Goal: Information Seeking & Learning: Learn about a topic

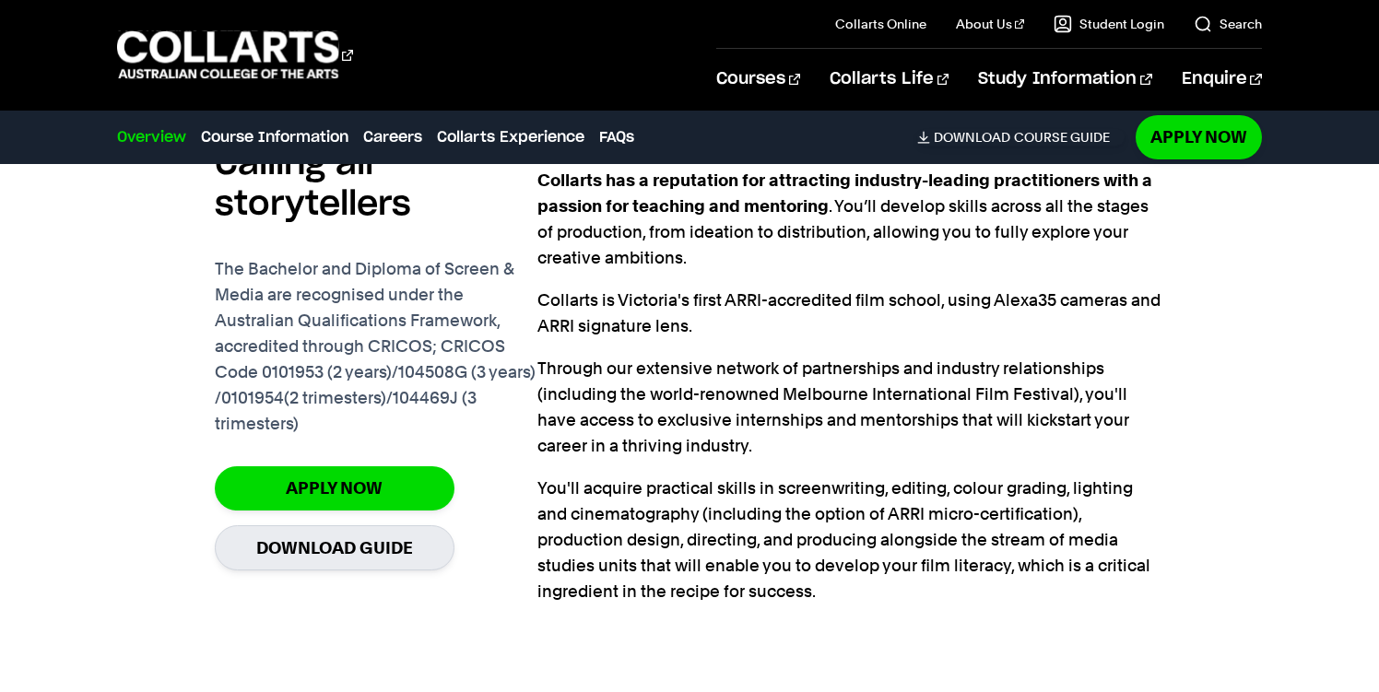
scroll to position [1195, 0]
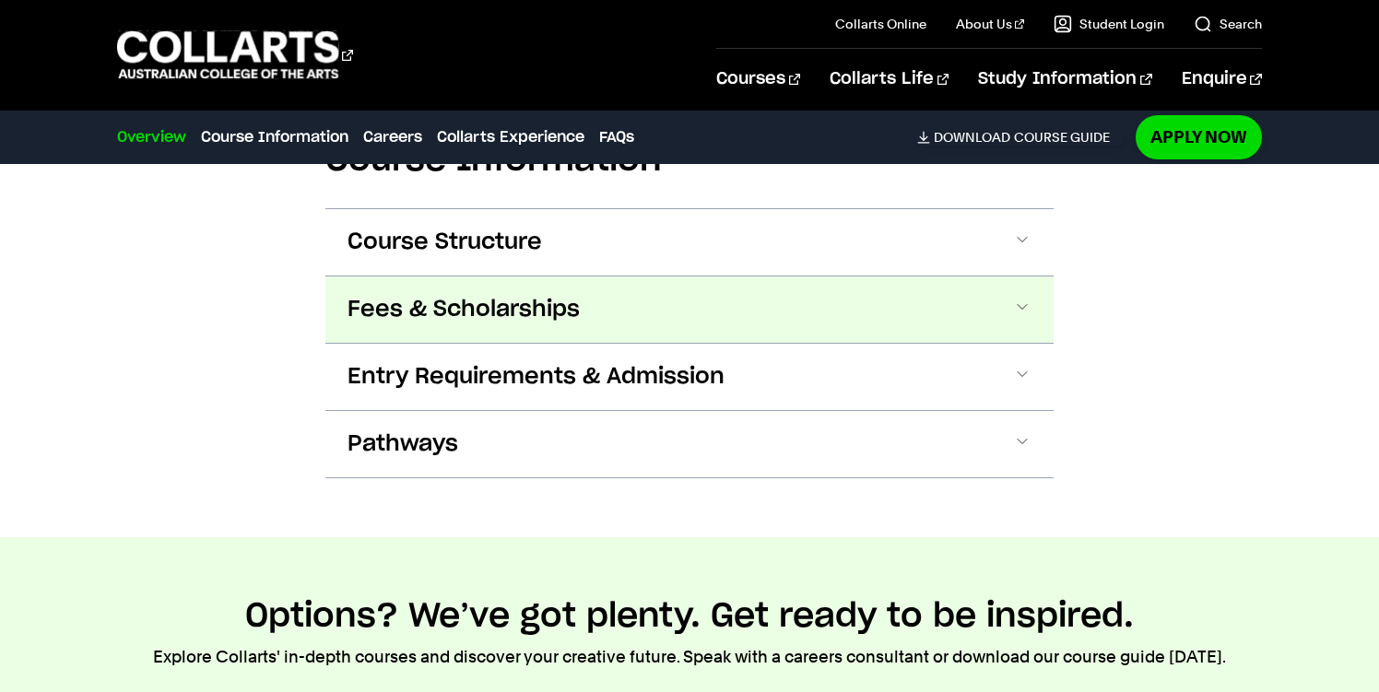
click at [809, 300] on button "Fees & Scholarships" at bounding box center [689, 310] width 728 height 66
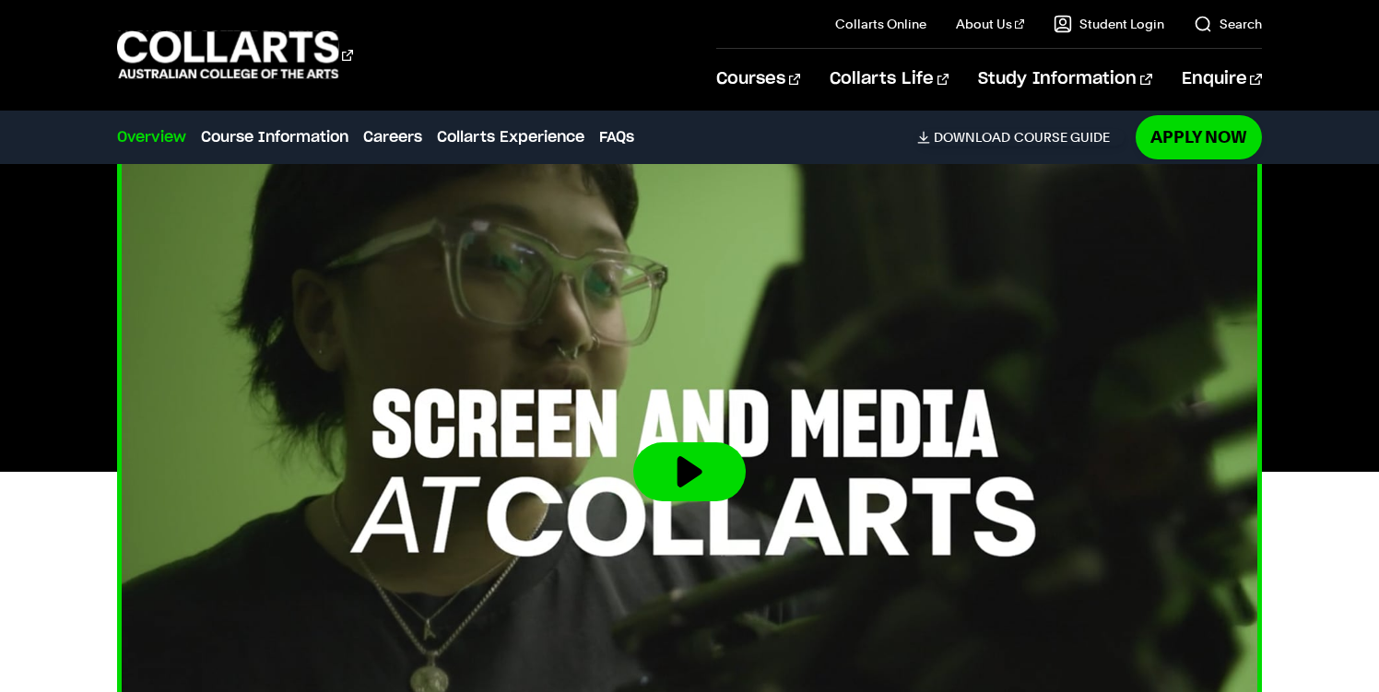
scroll to position [529, 0]
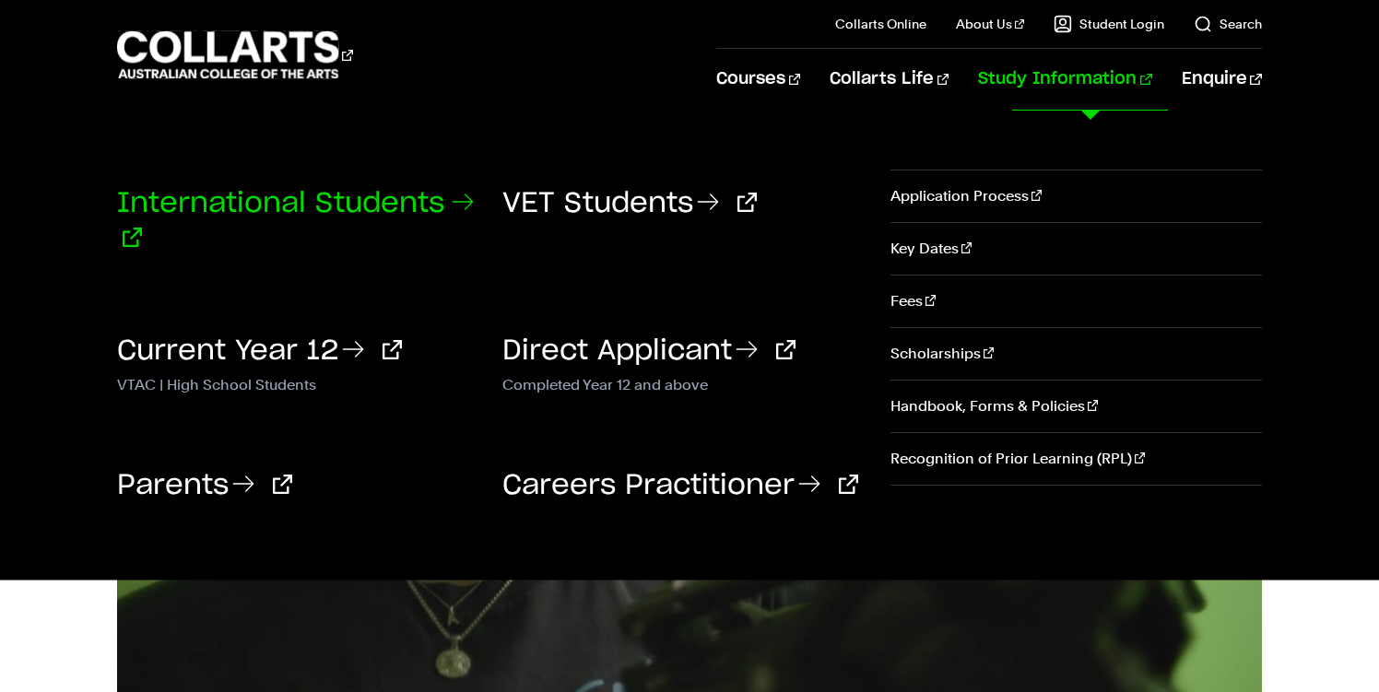
click at [266, 200] on link "International Students" at bounding box center [295, 221] width 357 height 63
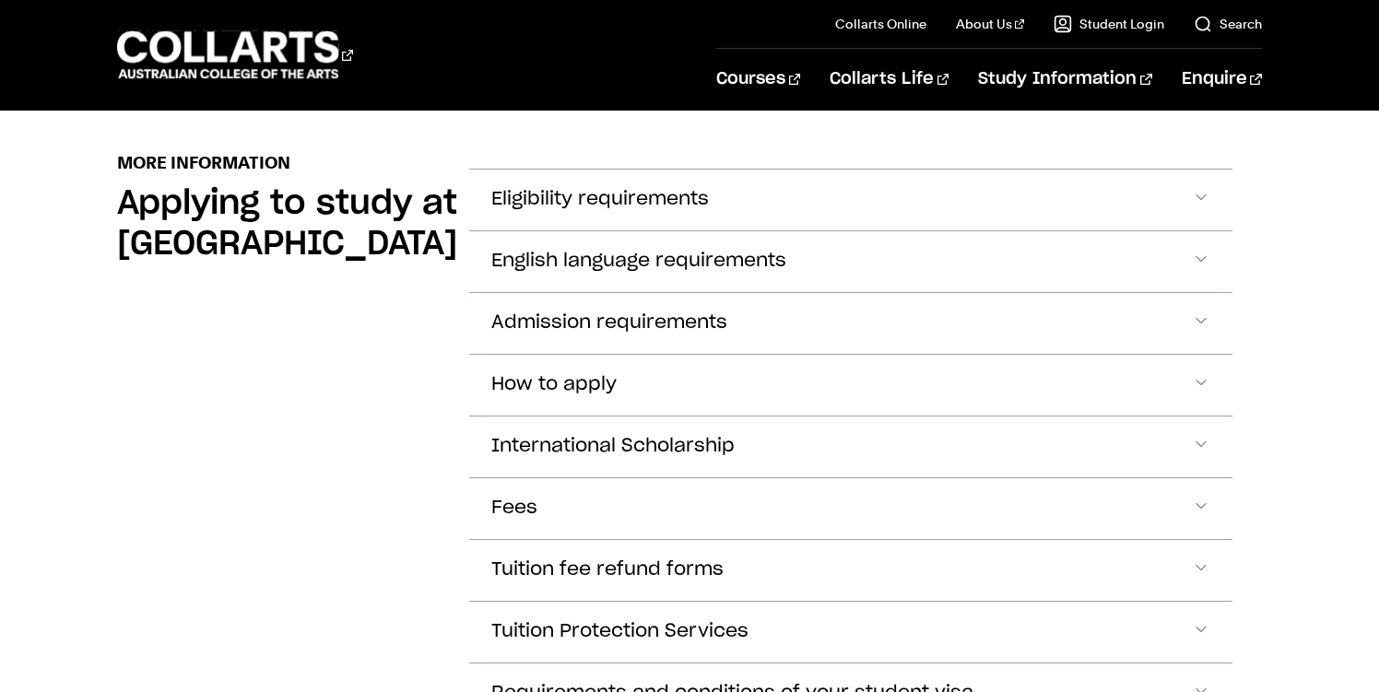
scroll to position [2123, 0]
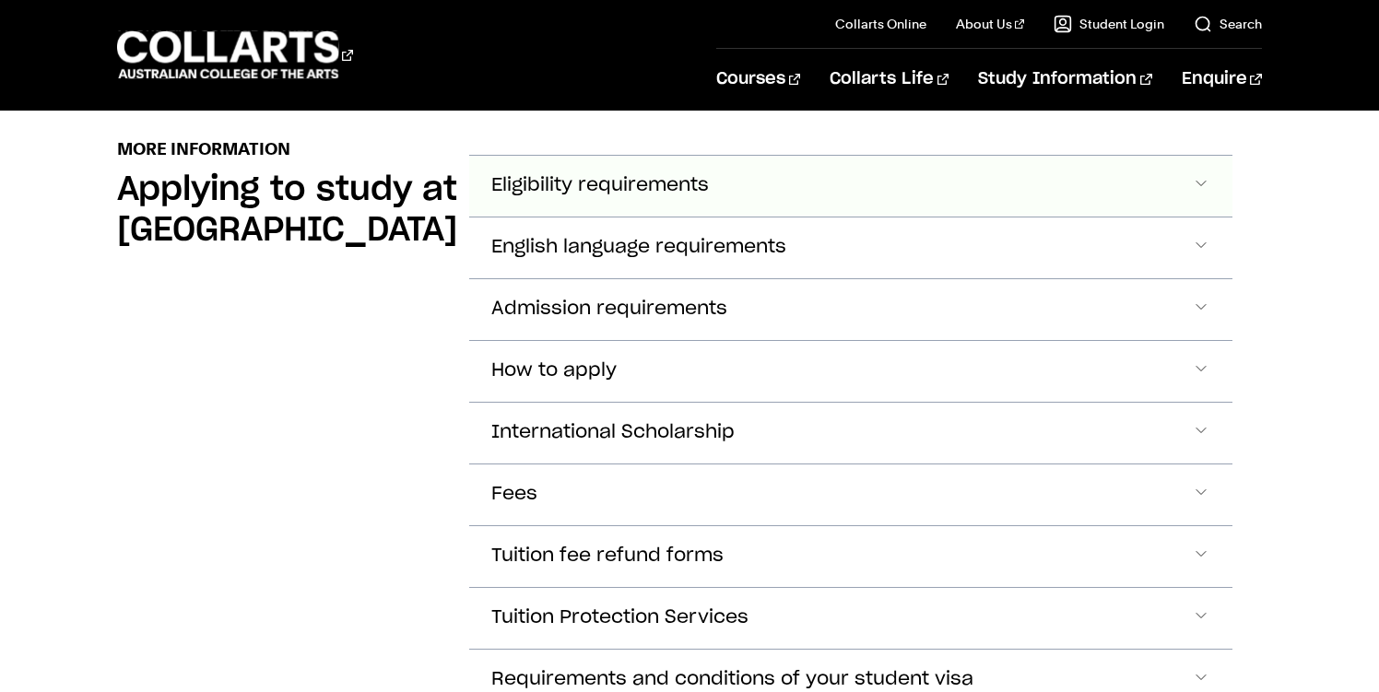
click at [1195, 185] on span "Accordion Section" at bounding box center [1201, 186] width 18 height 24
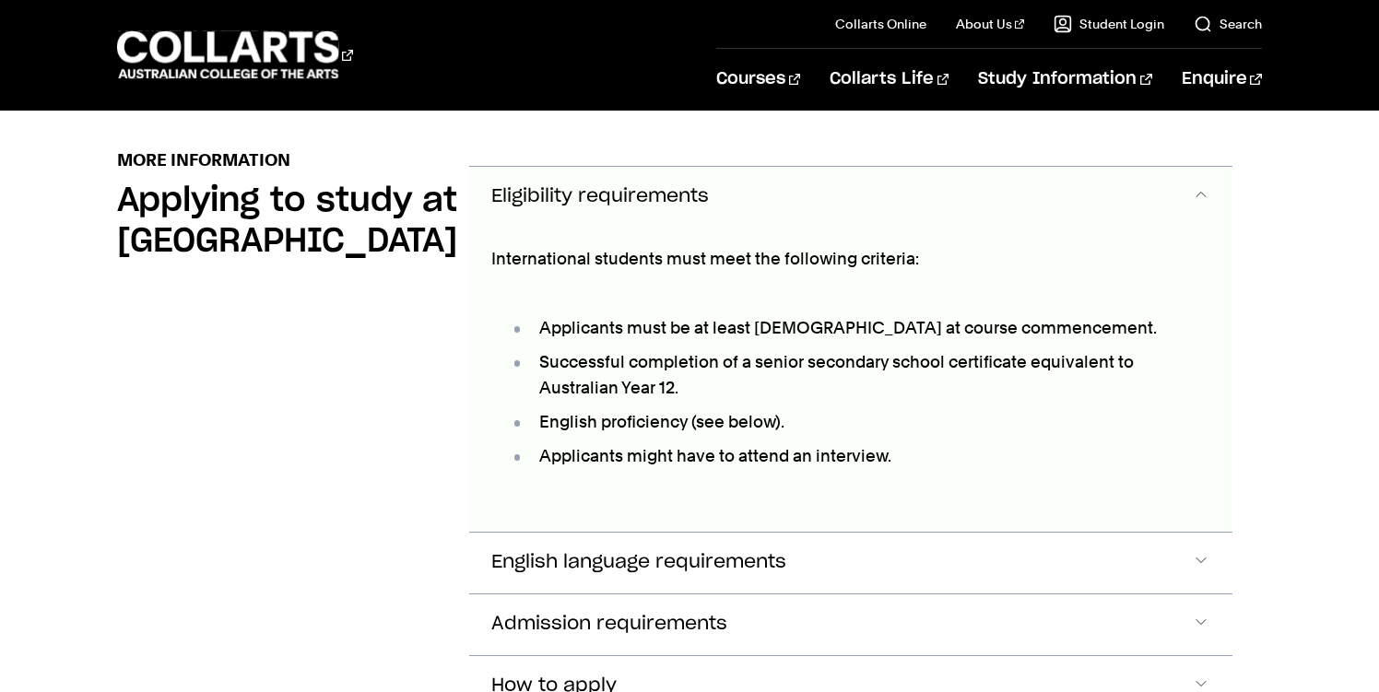
click at [1193, 192] on span "Accordion Section" at bounding box center [1201, 197] width 18 height 24
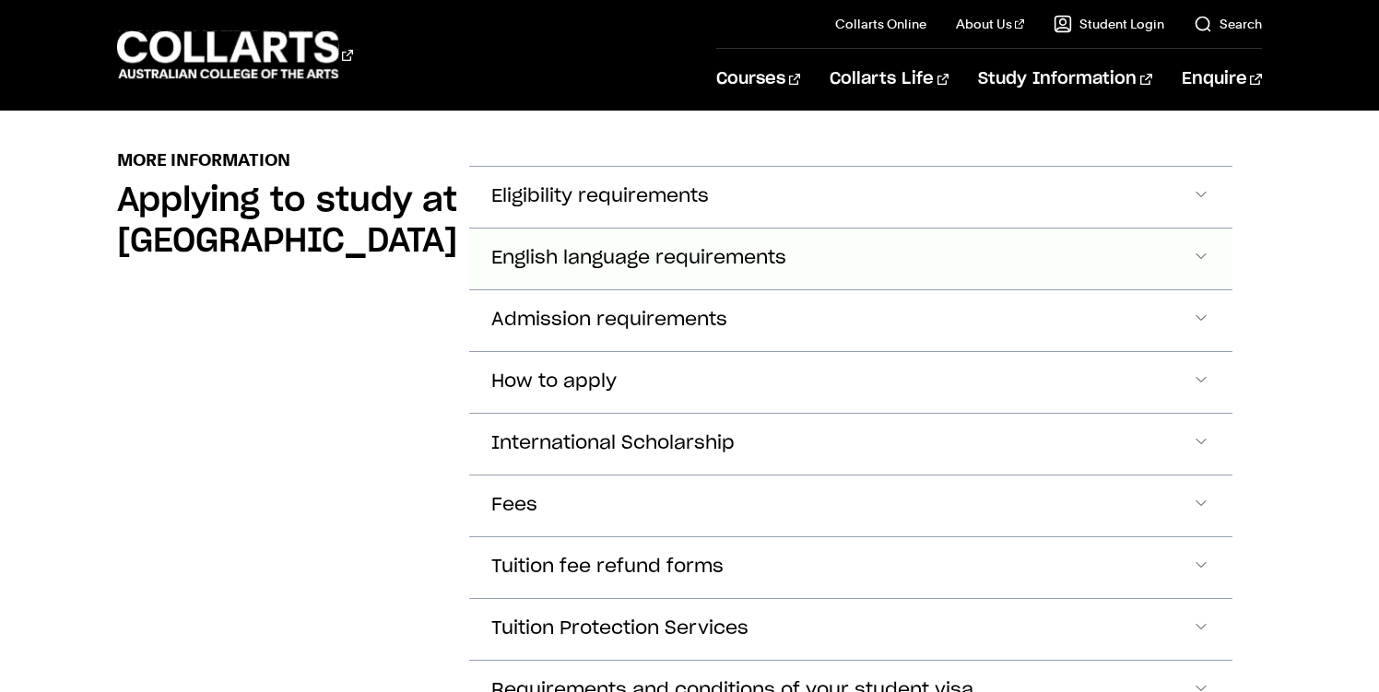
click at [1184, 266] on button "English language requirements" at bounding box center [850, 259] width 763 height 61
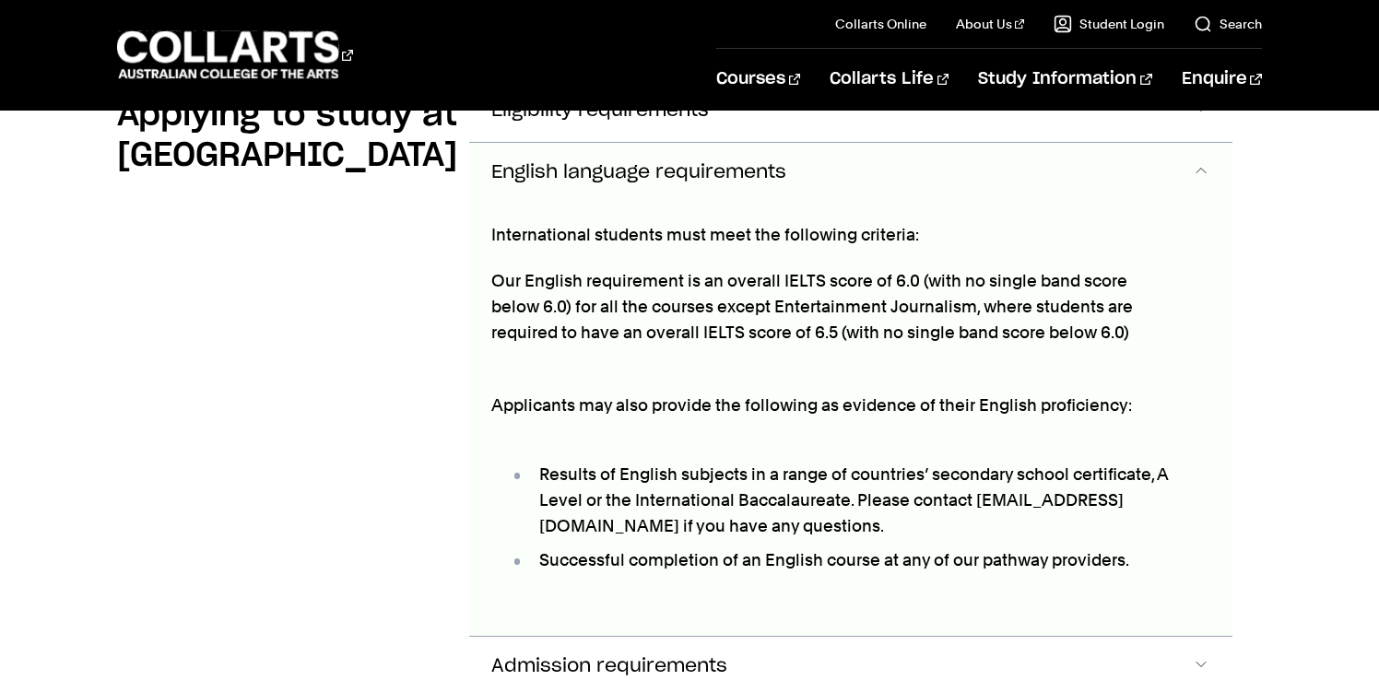
scroll to position [2184, 0]
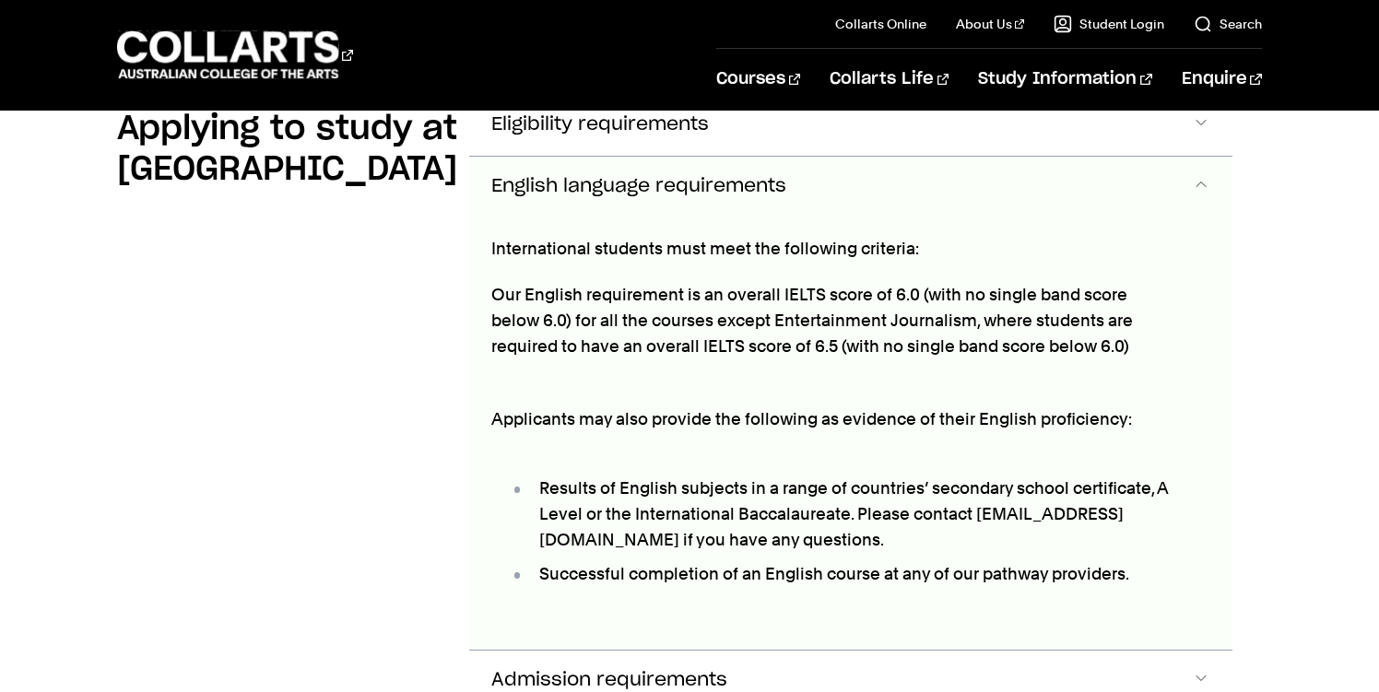
click at [1200, 179] on span "Accordion Section" at bounding box center [1201, 187] width 18 height 24
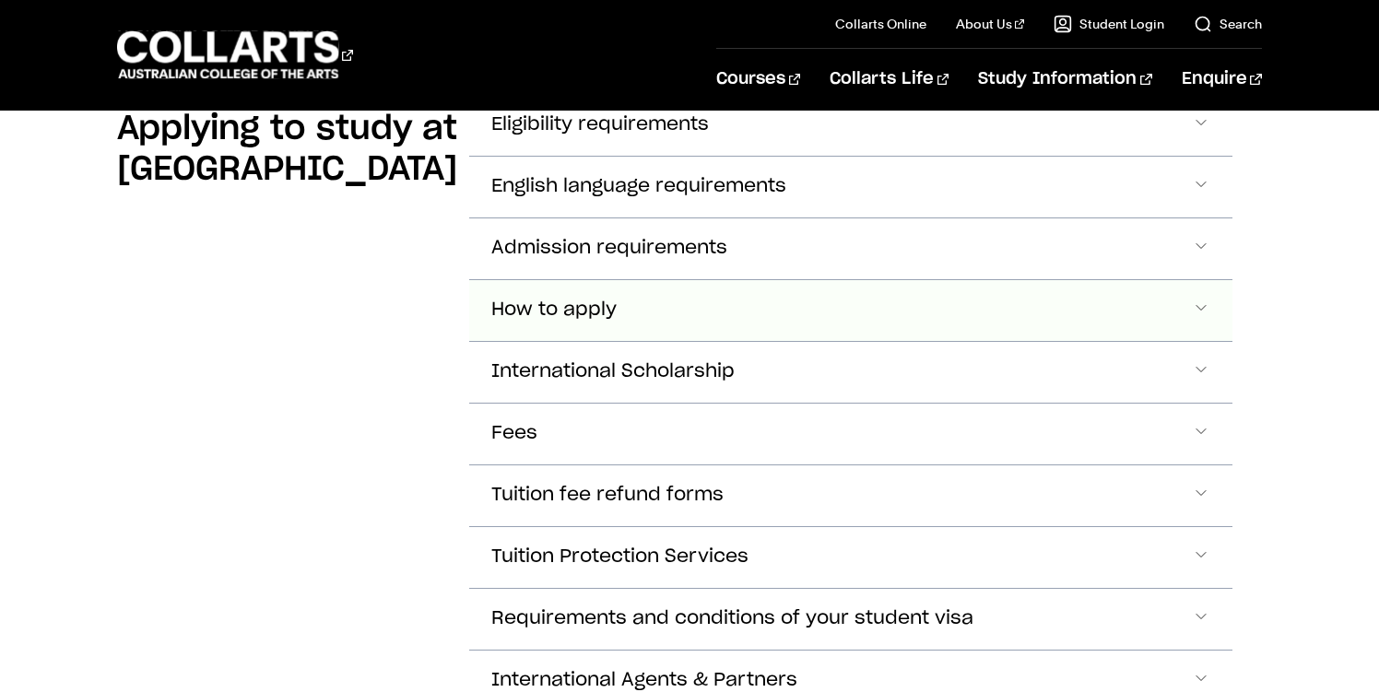
click at [1133, 322] on button "How to apply" at bounding box center [850, 310] width 763 height 61
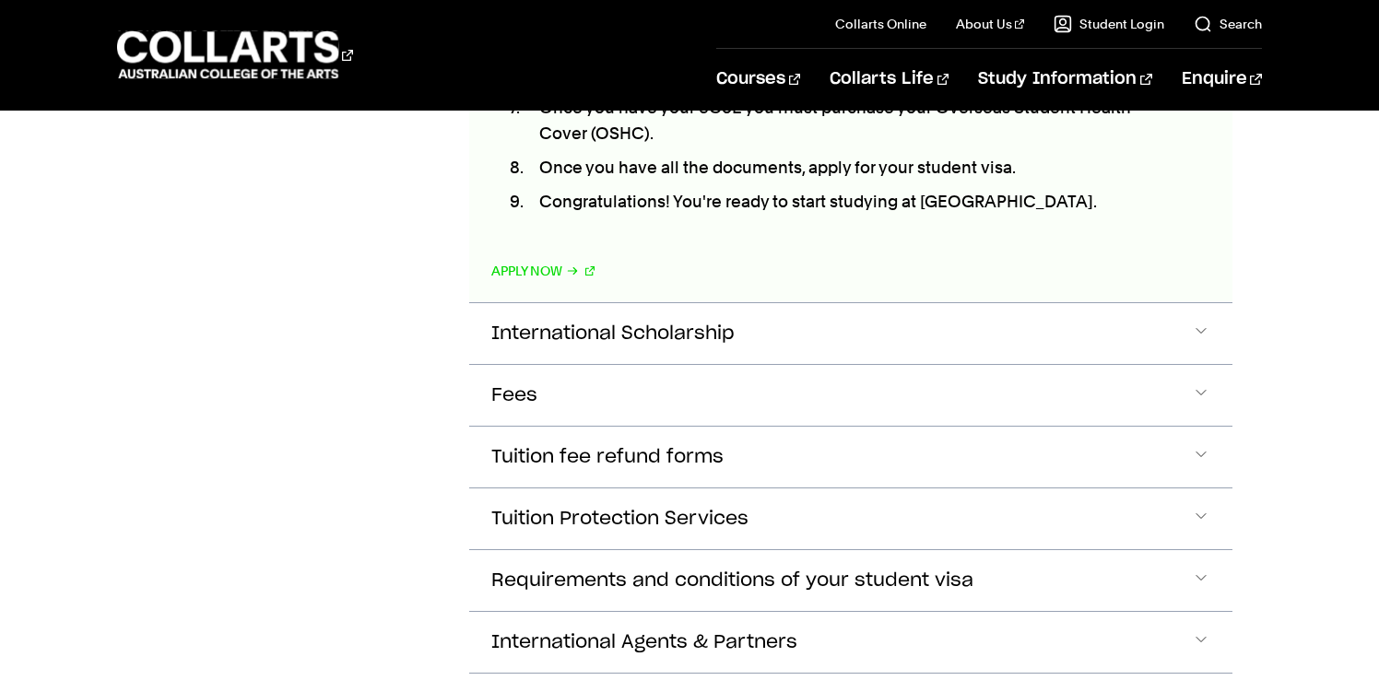
scroll to position [2807, 0]
click at [1165, 401] on button "Fees" at bounding box center [850, 394] width 763 height 61
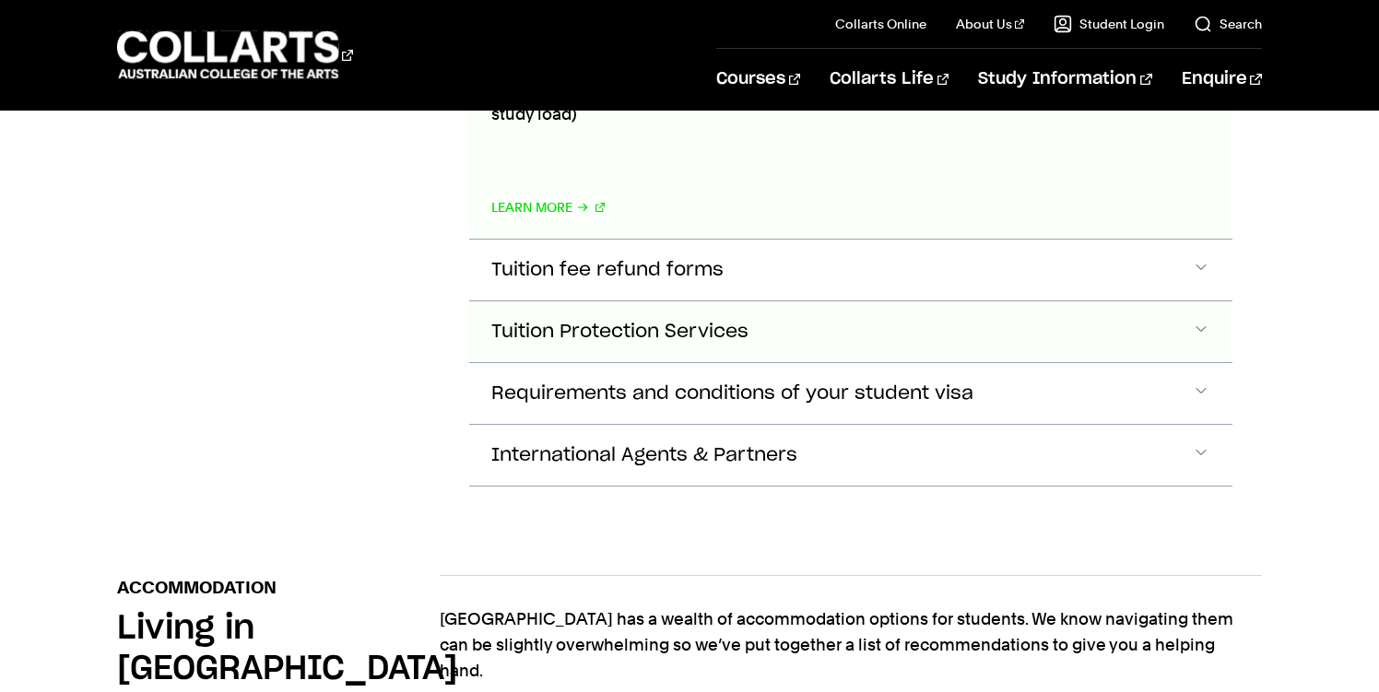
scroll to position [3874, 0]
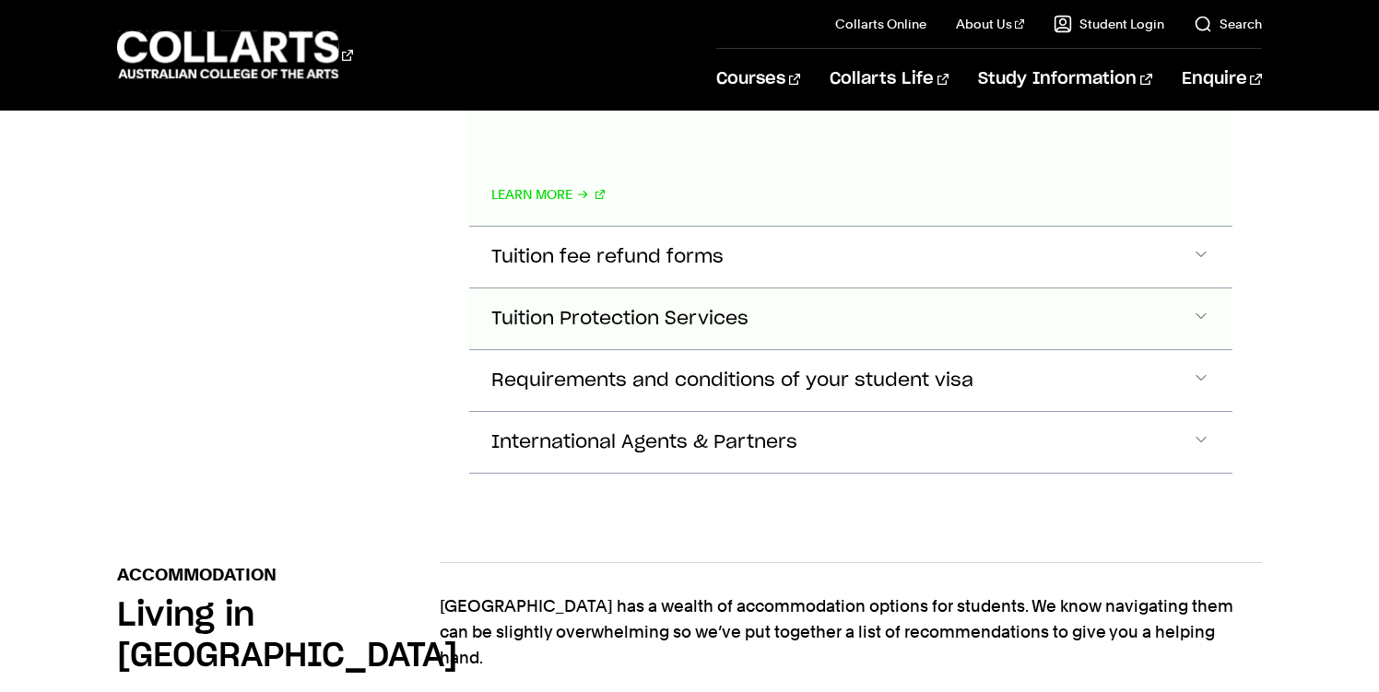
click at [1155, 309] on button "Tuition Protection Services" at bounding box center [850, 319] width 763 height 61
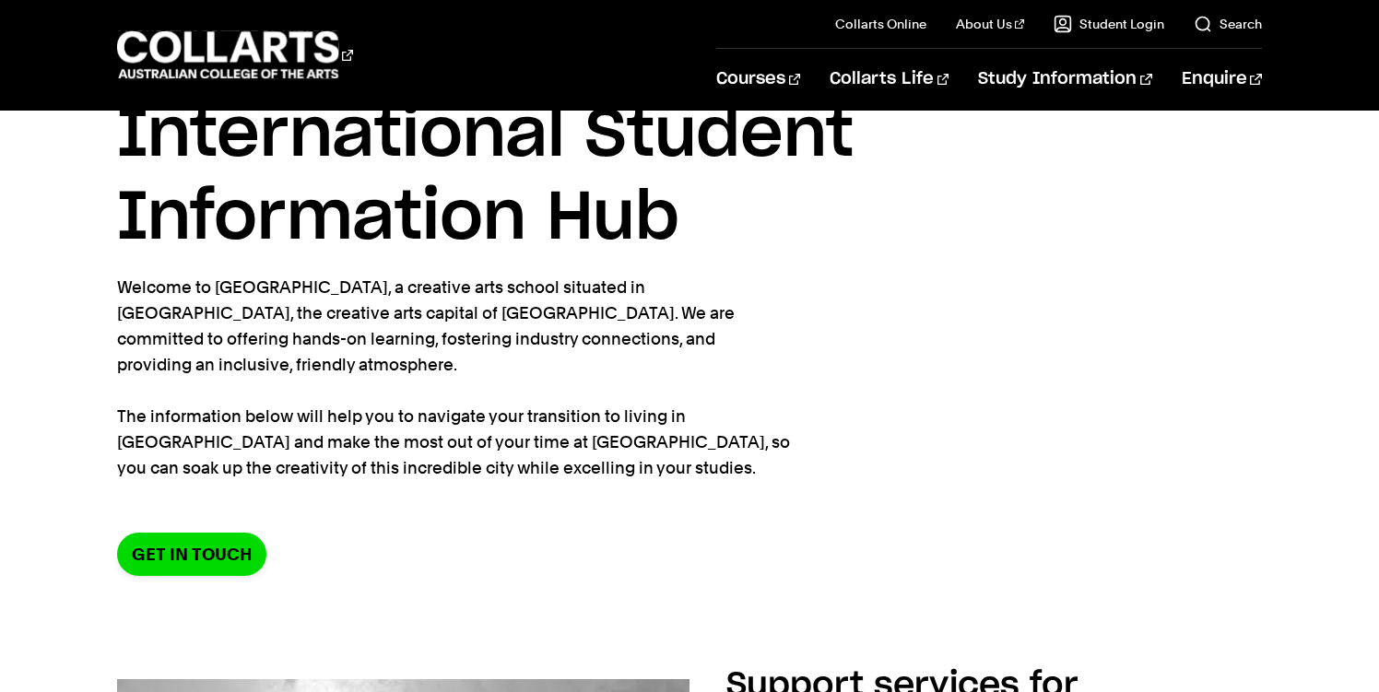
scroll to position [0, 0]
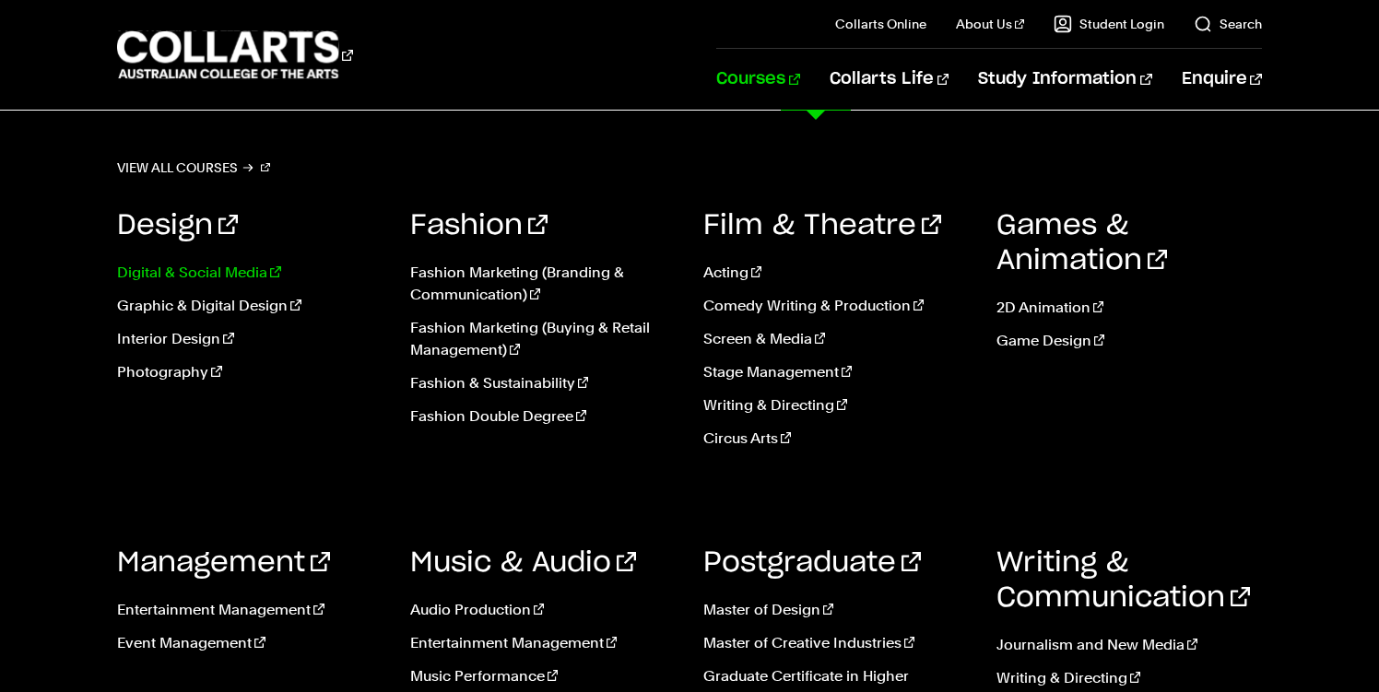
click at [192, 277] on link "Digital & Social Media" at bounding box center [250, 273] width 266 height 22
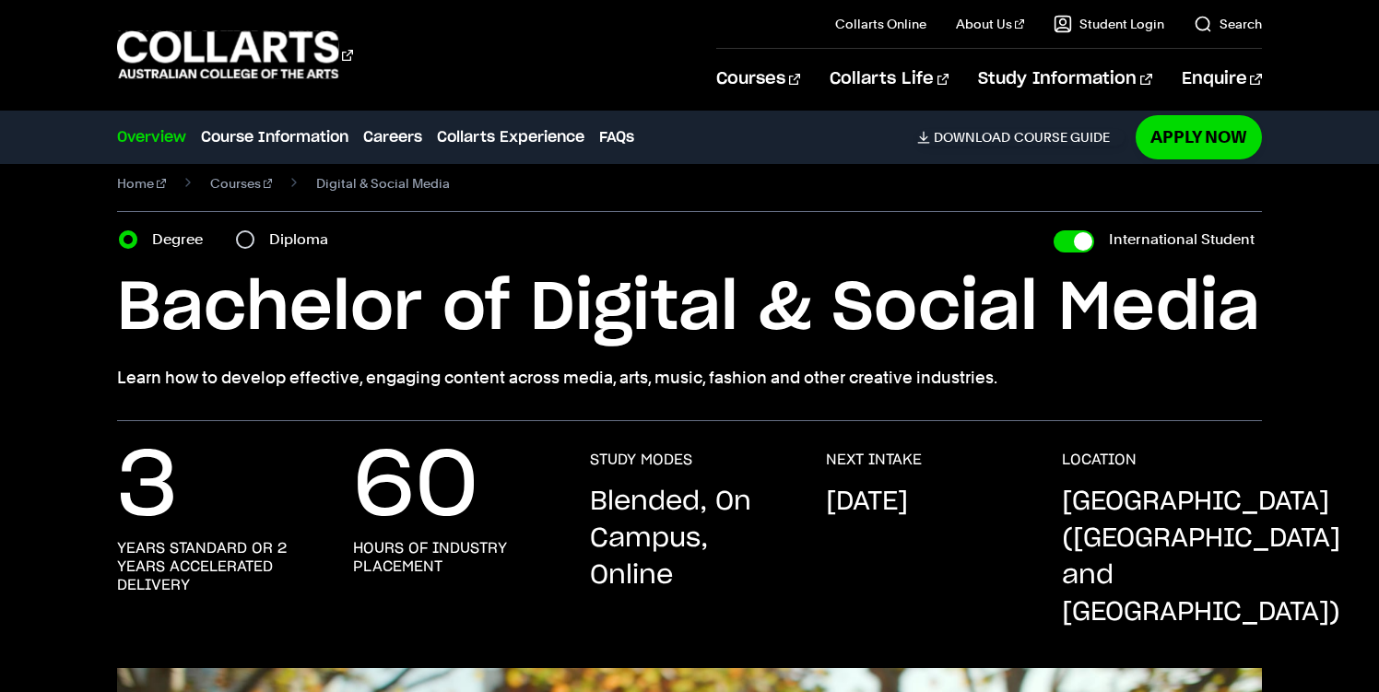
scroll to position [8, 0]
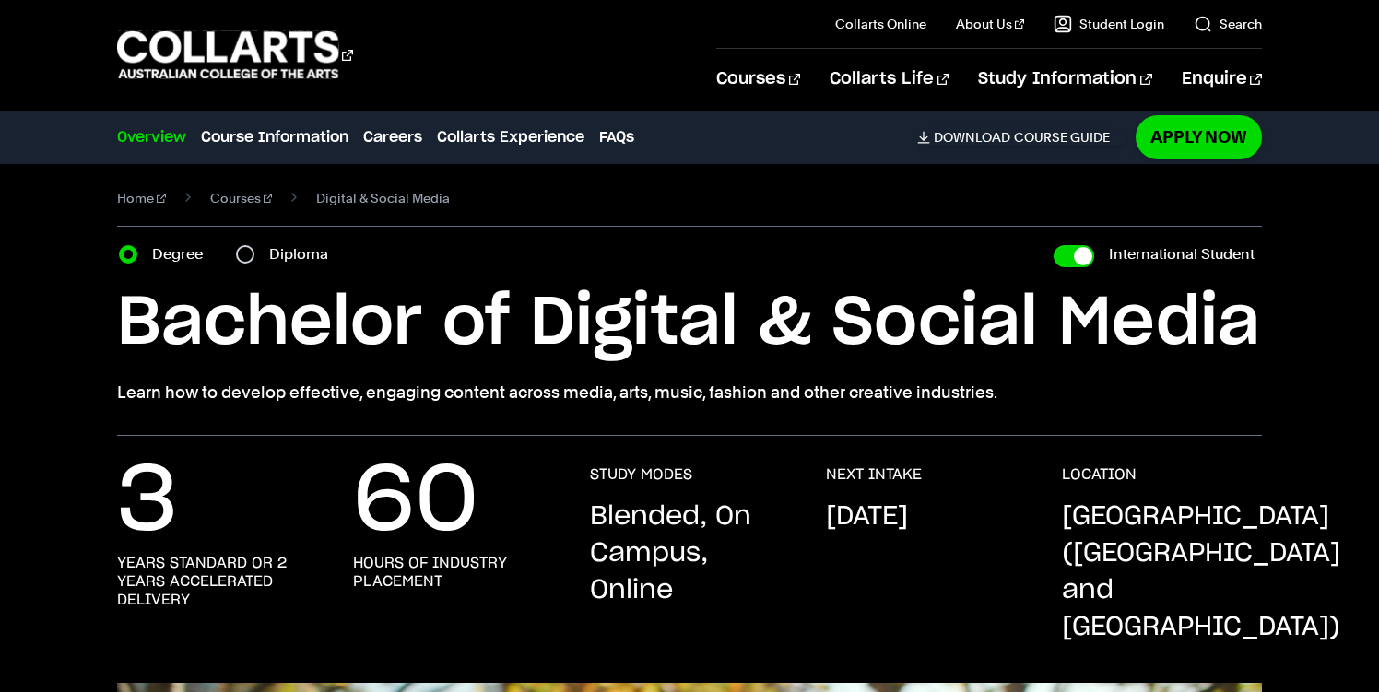
click at [261, 252] on div "Diploma" at bounding box center [287, 255] width 103 height 26
click at [251, 252] on input "Diploma" at bounding box center [245, 254] width 18 height 18
radio input "true"
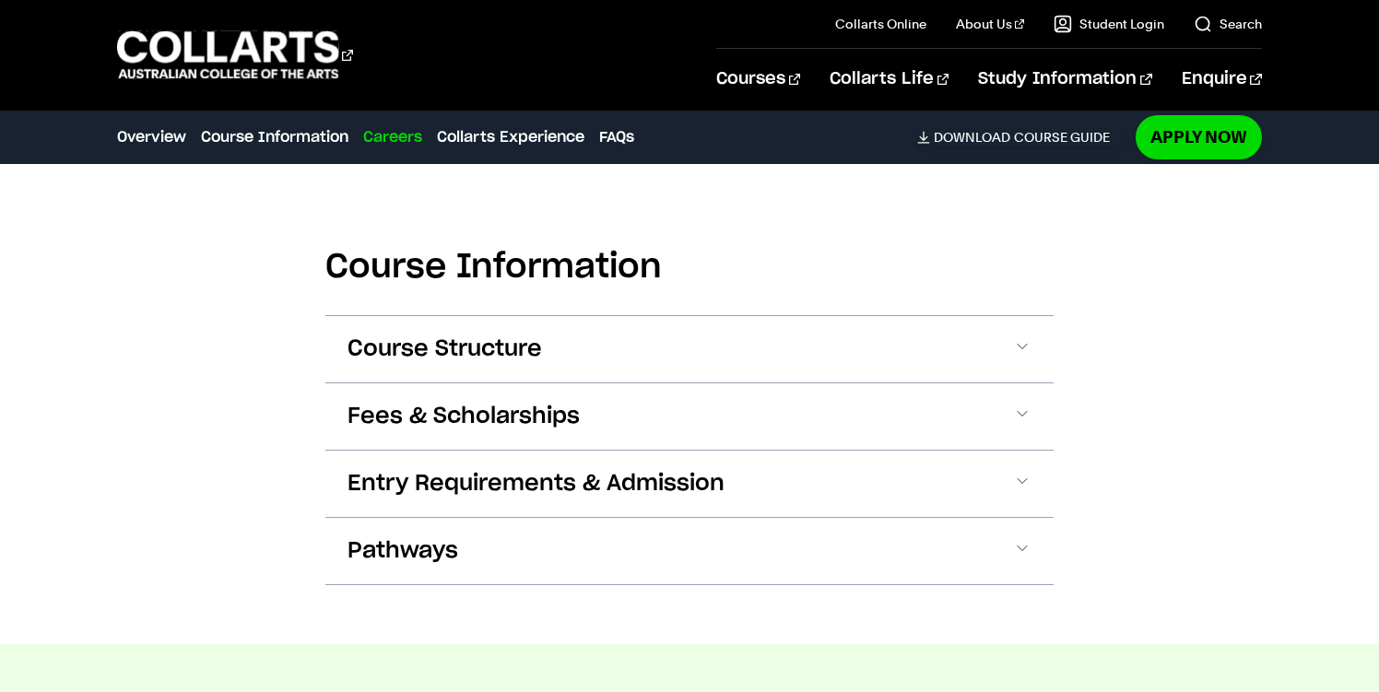
scroll to position [1635, 0]
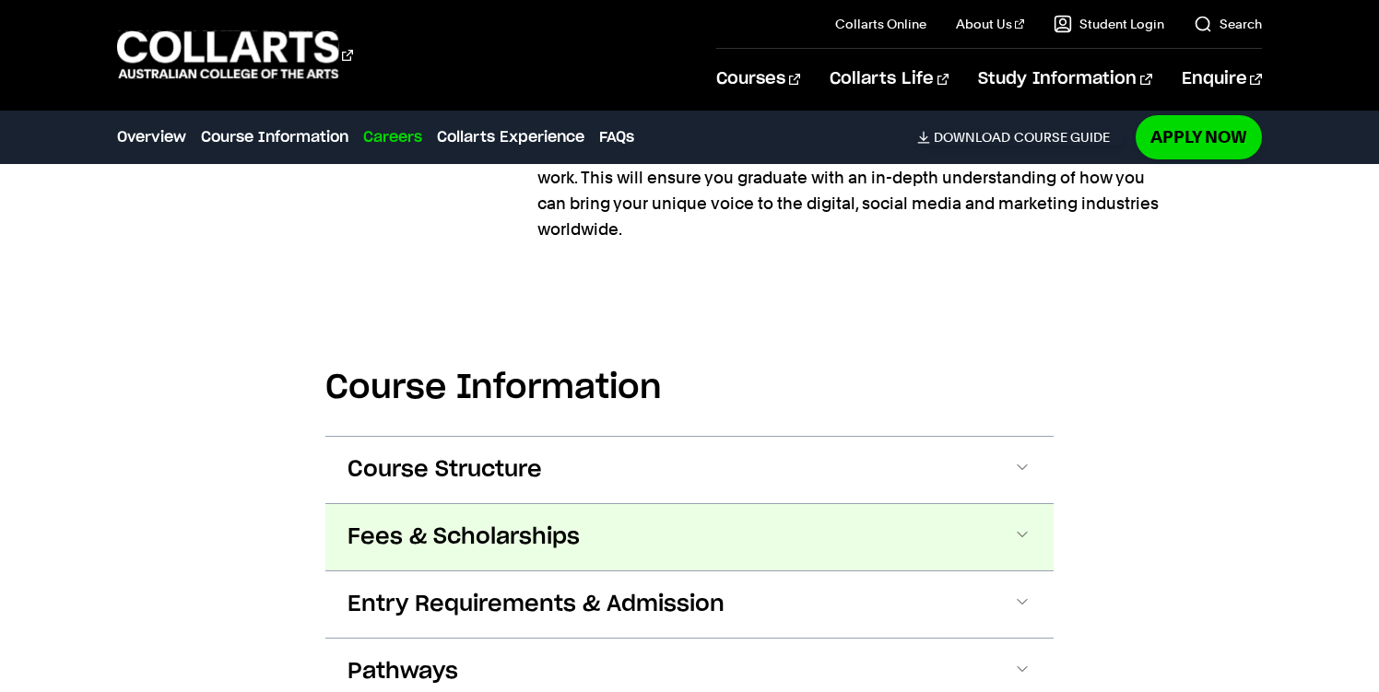
click at [580, 504] on button "Fees & Scholarships" at bounding box center [689, 537] width 728 height 66
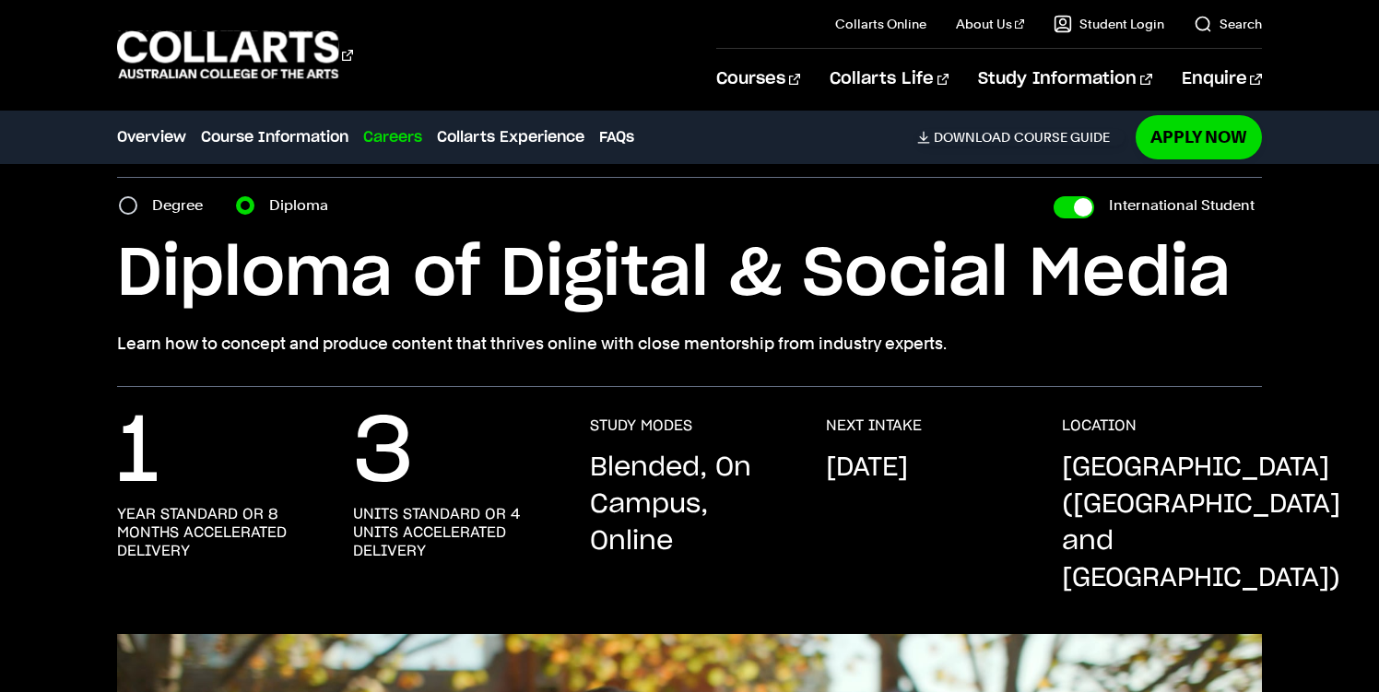
scroll to position [0, 0]
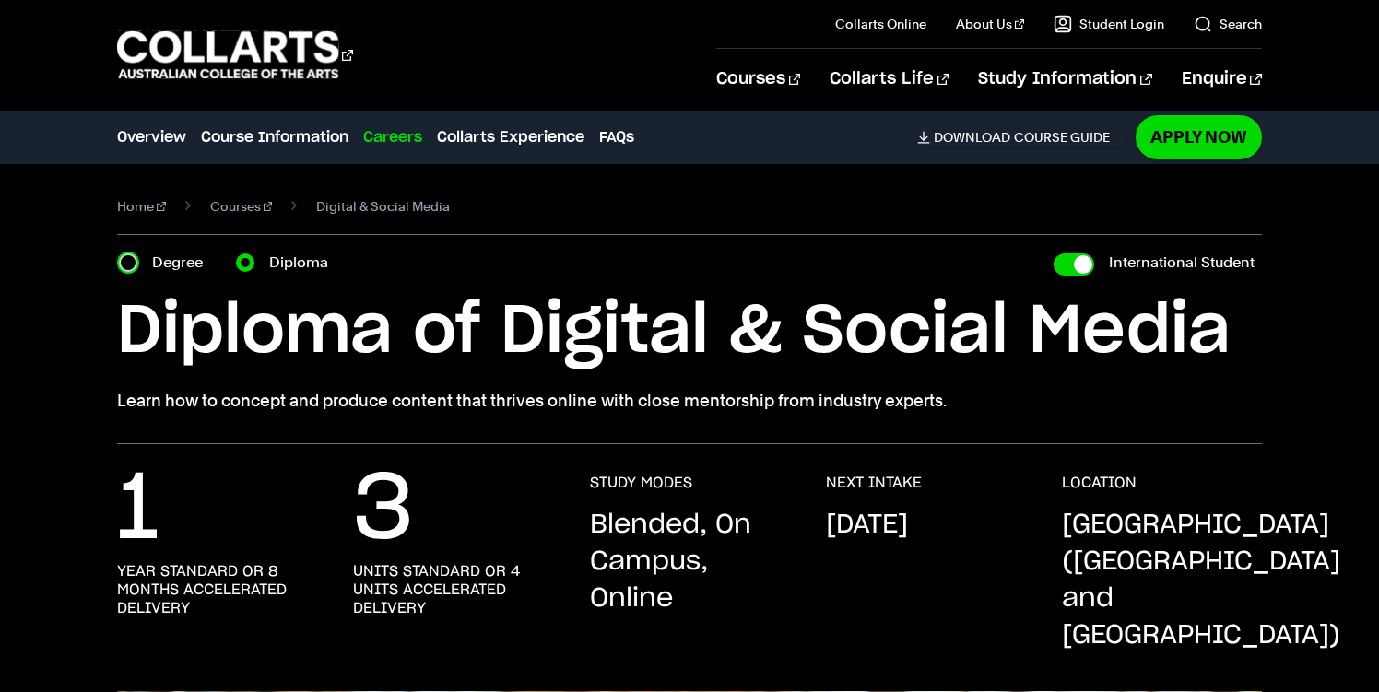
click at [129, 266] on input "Degree" at bounding box center [128, 263] width 18 height 18
radio input "true"
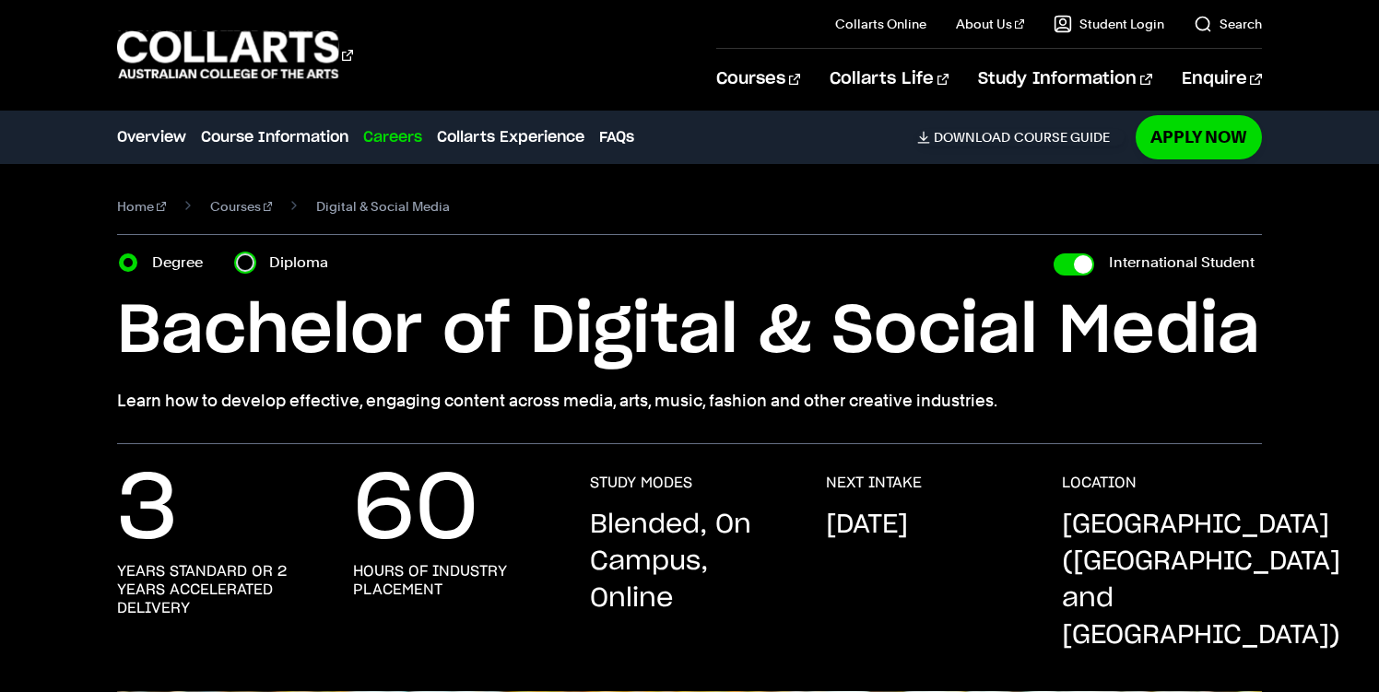
click at [238, 258] on input "Diploma" at bounding box center [245, 263] width 18 height 18
radio input "true"
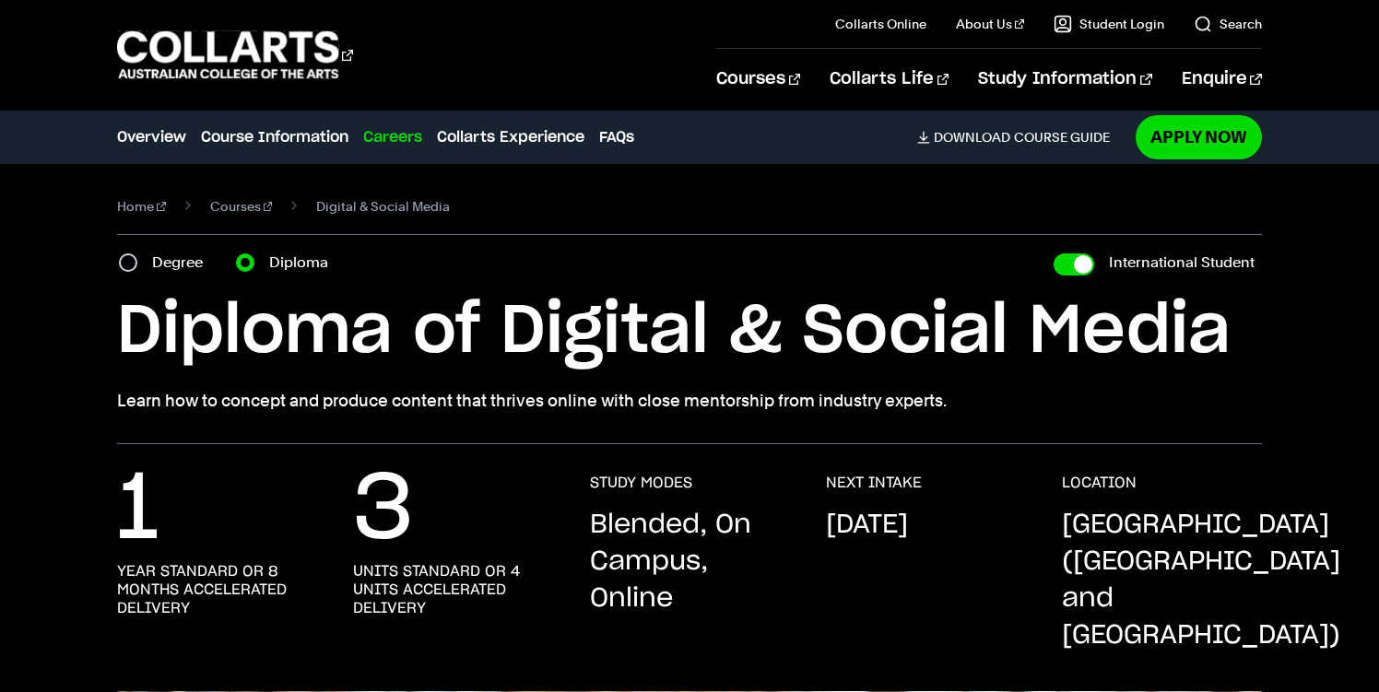
click at [162, 265] on label "Degree" at bounding box center [183, 263] width 62 height 26
click at [137, 265] on input "Degree" at bounding box center [128, 263] width 18 height 18
radio input "true"
